Goal: Find contact information: Find contact information

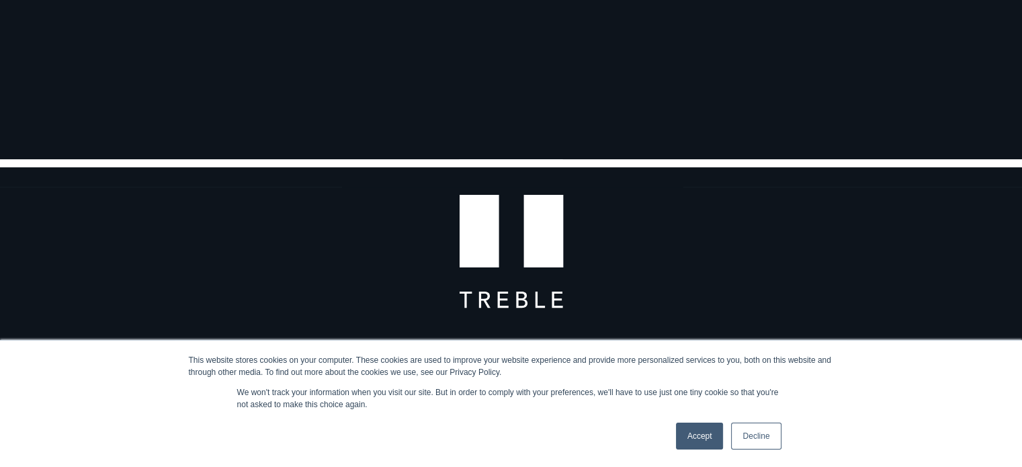
click at [746, 435] on link "Decline" at bounding box center [756, 436] width 50 height 27
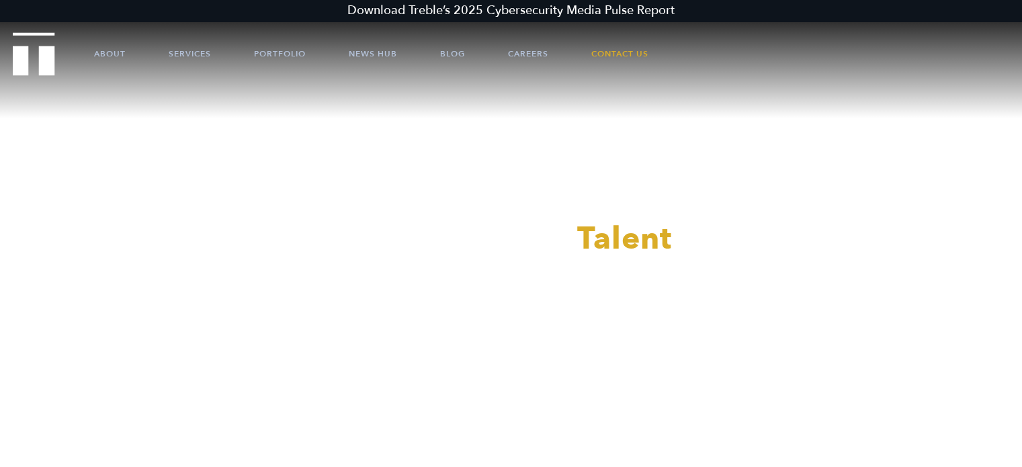
click at [621, 54] on div at bounding box center [511, 233] width 1022 height 467
click at [620, 46] on link "Contact Us" at bounding box center [619, 54] width 57 height 40
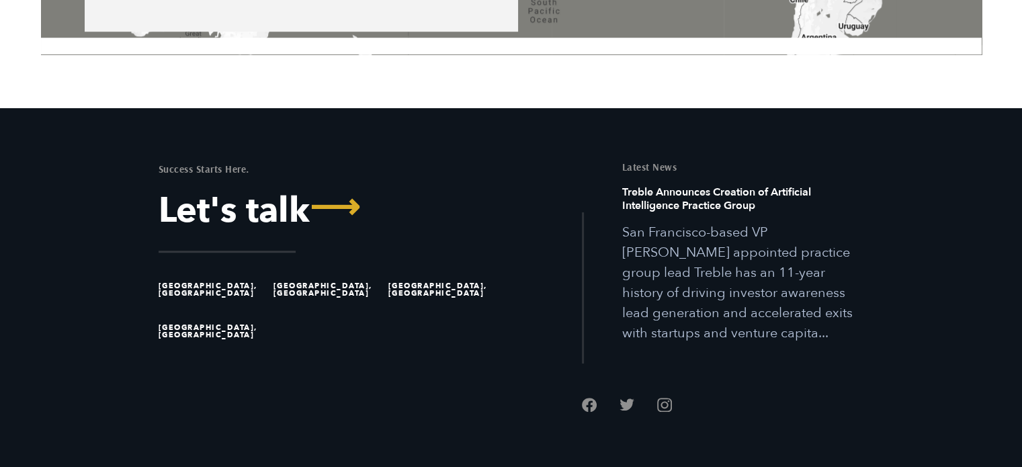
scroll to position [1142, 0]
